Goal: Transaction & Acquisition: Obtain resource

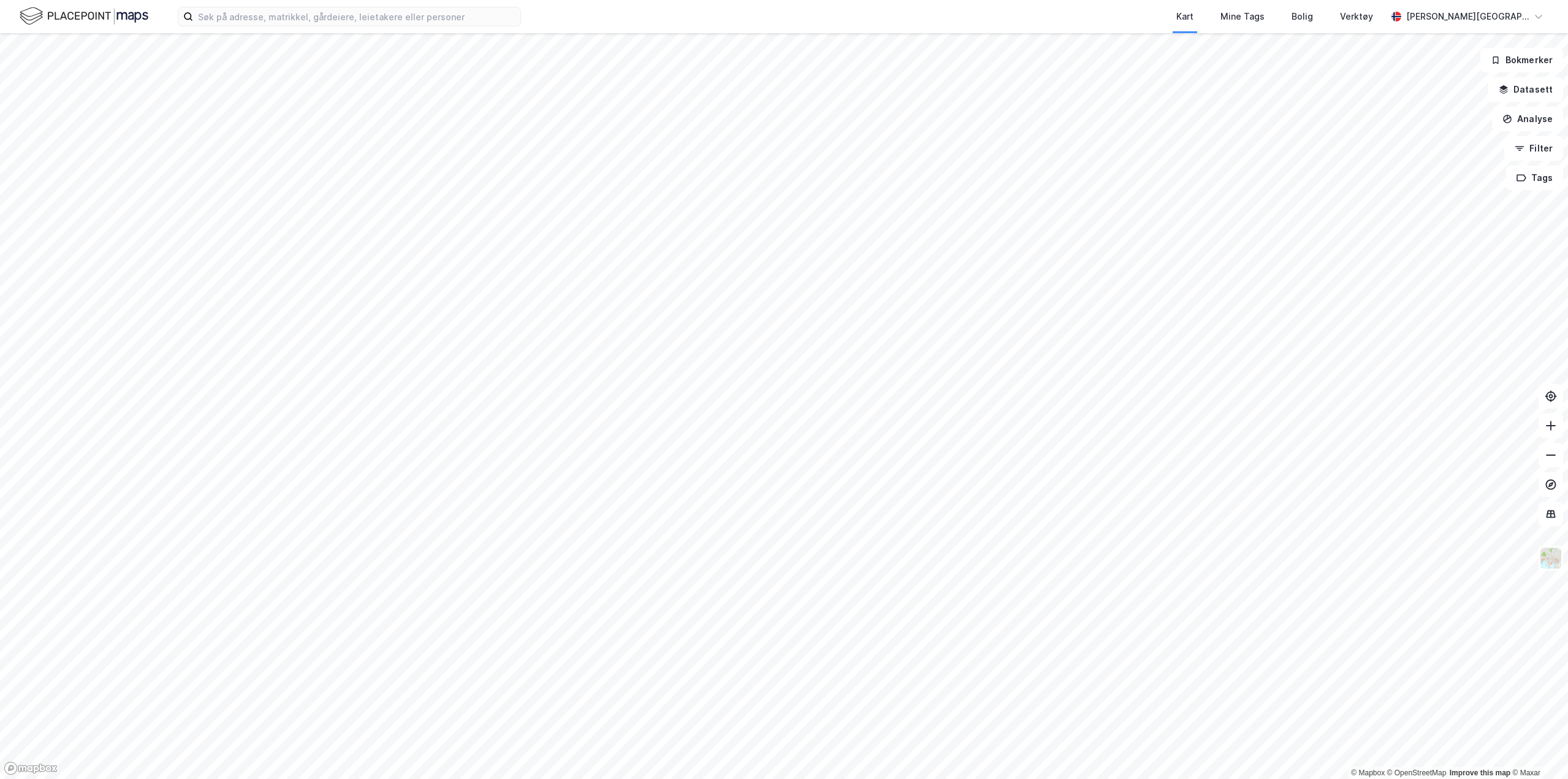
click at [256, 28] on div "Kart Mine Tags Bolig Verktøy [PERSON_NAME][GEOGRAPHIC_DATA]" at bounding box center [784, 16] width 1568 height 33
click at [256, 20] on input at bounding box center [356, 16] width 327 height 19
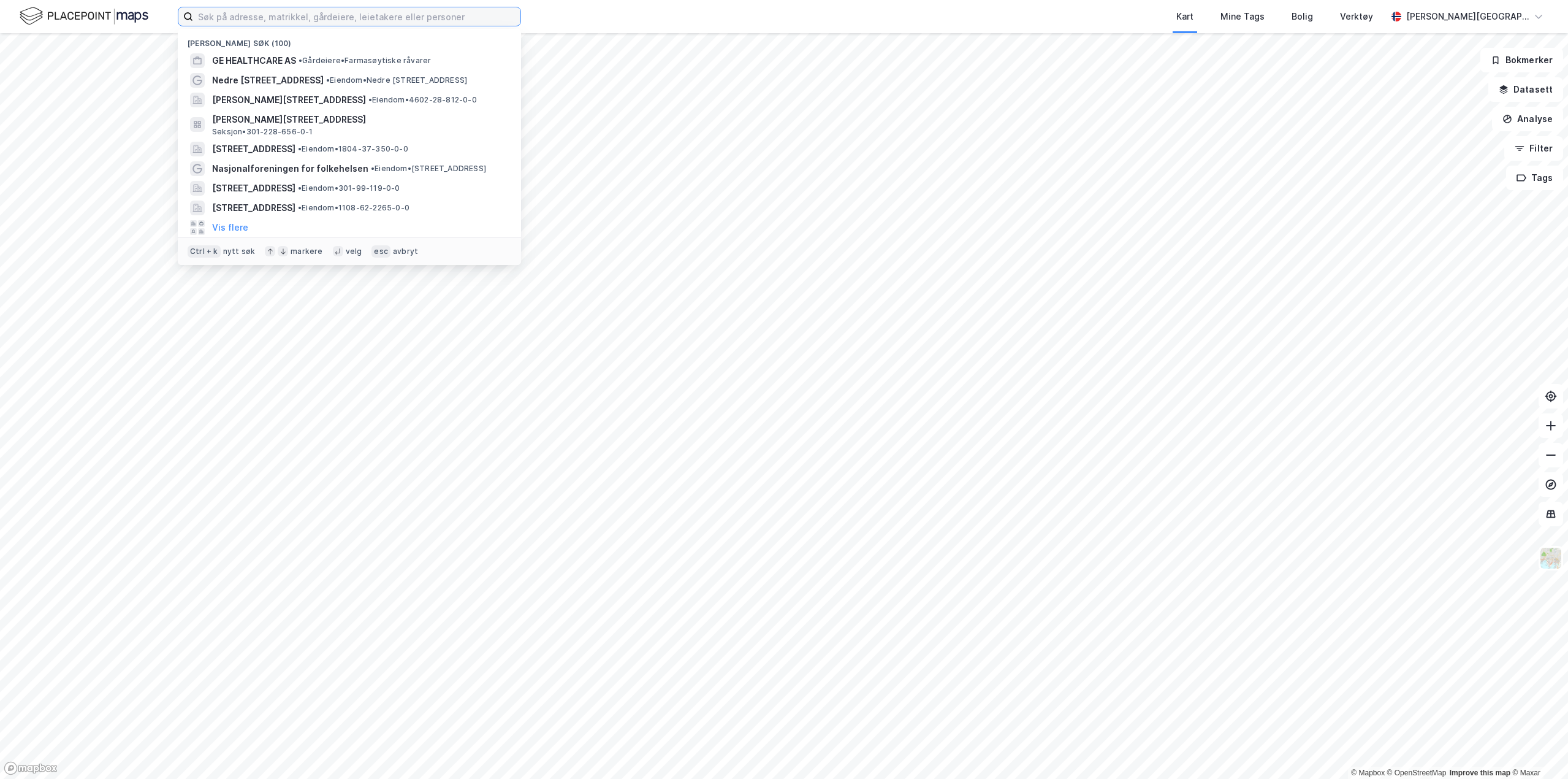
paste input "3420-13-1167-0-0"
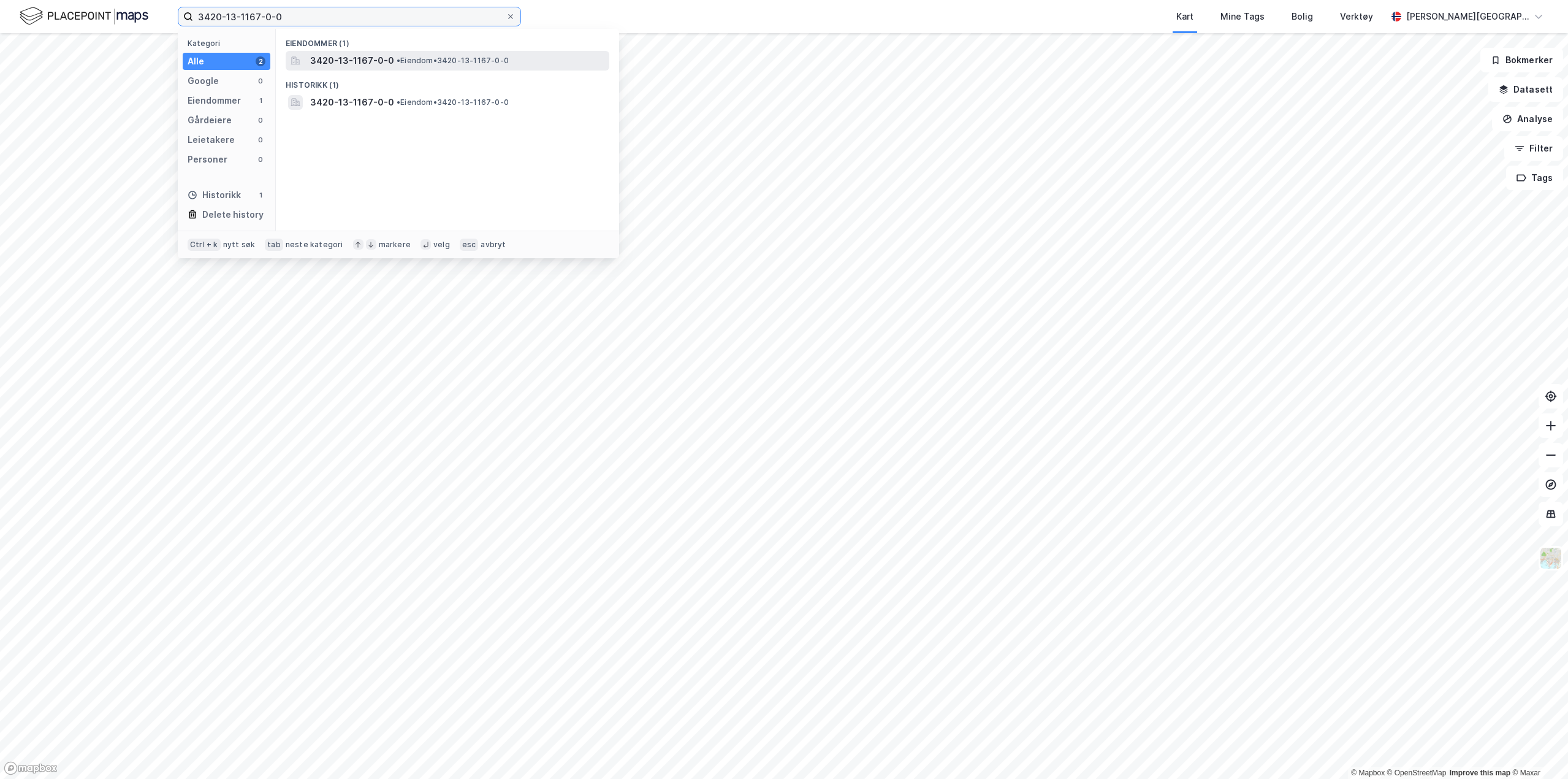
type input "3420-13-1167-0-0"
click at [326, 60] on span "3420-13-1167-0-0" at bounding box center [352, 60] width 84 height 14
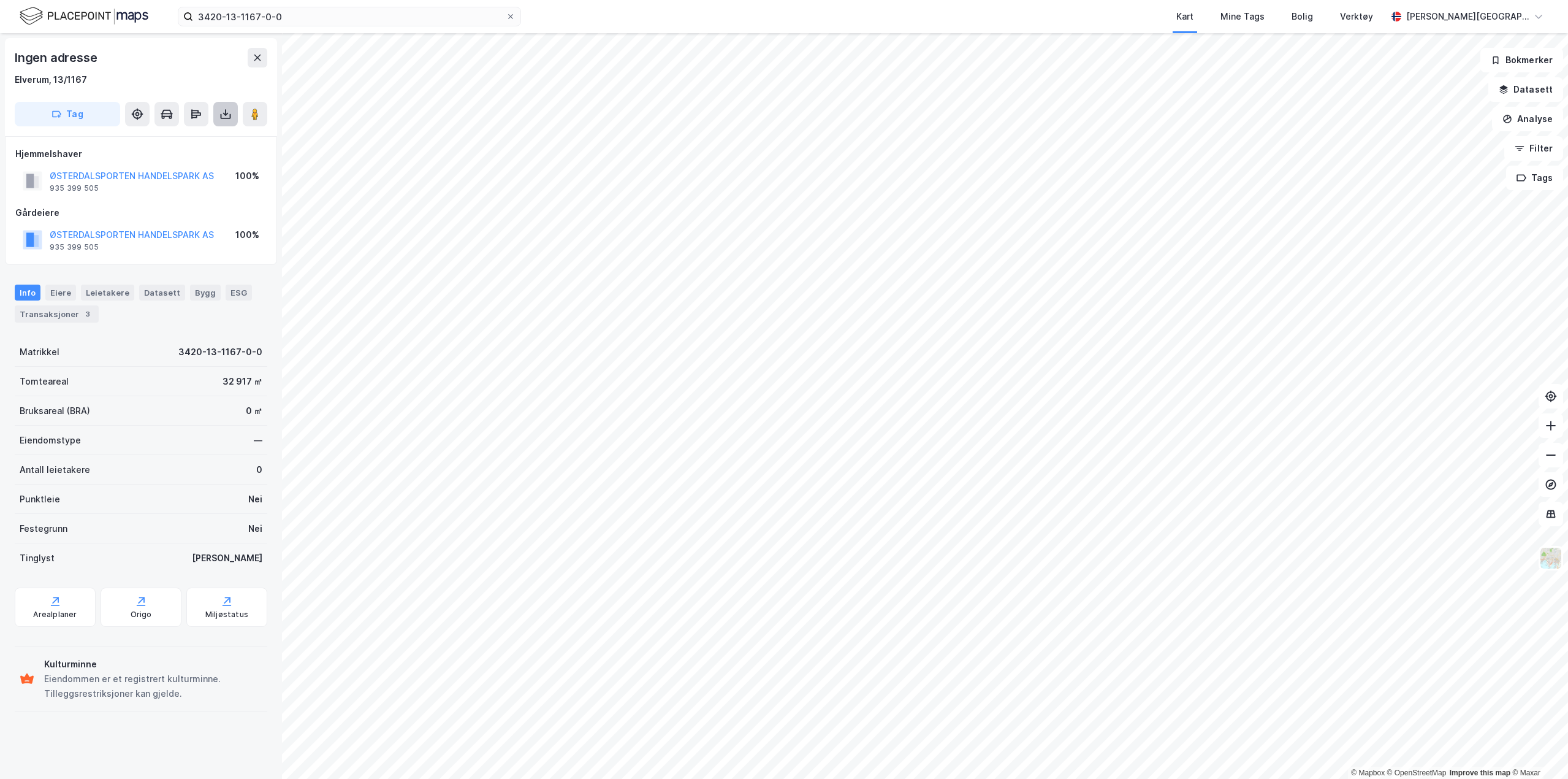
click at [223, 112] on icon at bounding box center [226, 114] width 12 height 12
click at [196, 135] on div "Last ned grunnbok" at bounding box center [165, 139] width 71 height 10
